Goal: Transaction & Acquisition: Purchase product/service

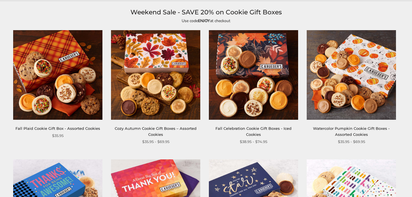
scroll to position [72, 0]
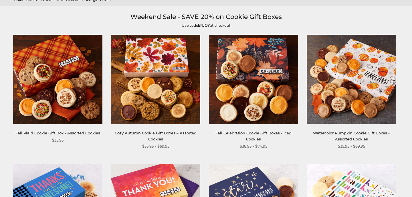
click at [251, 104] on img at bounding box center [253, 79] width 89 height 89
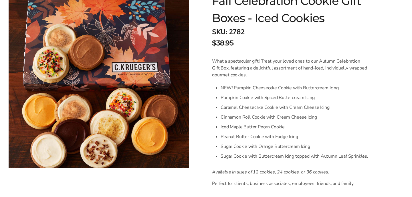
scroll to position [108, 0]
